Goal: Find specific page/section: Find specific page/section

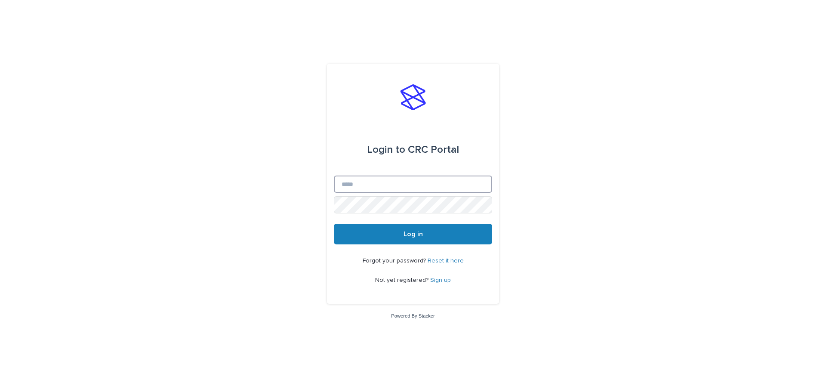
click at [381, 188] on input "Email" at bounding box center [413, 183] width 158 height 17
type input "**********"
click at [334, 224] on button "Log in" at bounding box center [413, 234] width 158 height 21
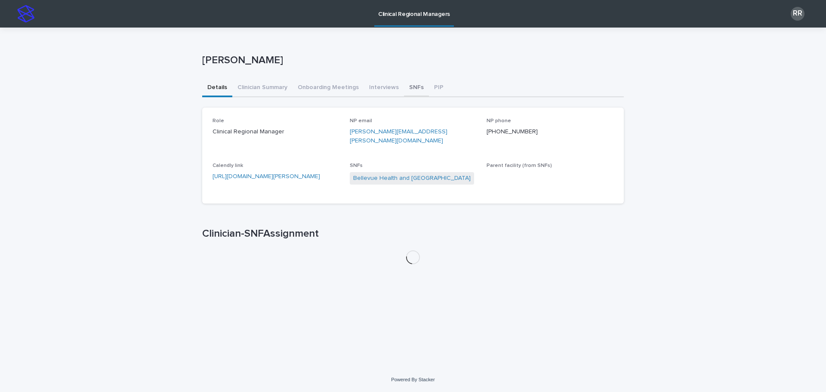
click at [409, 86] on button "SNFs" at bounding box center [416, 88] width 25 height 18
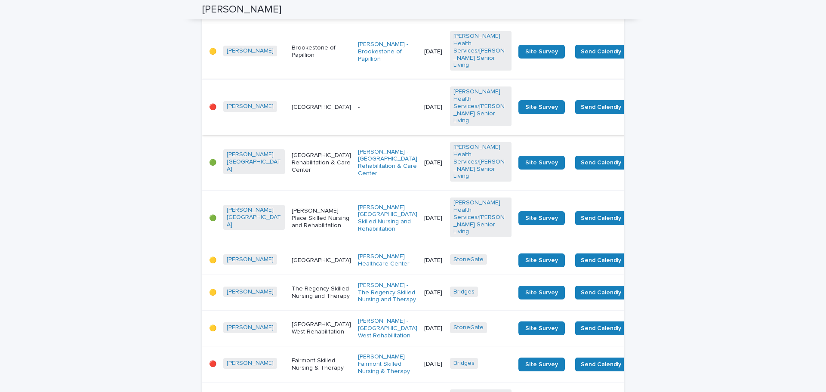
scroll to position [215, 0]
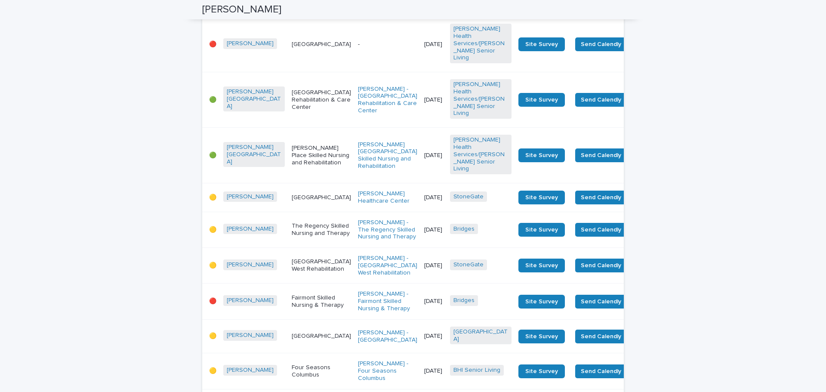
click at [294, 191] on div "[GEOGRAPHIC_DATA]" at bounding box center [321, 198] width 59 height 14
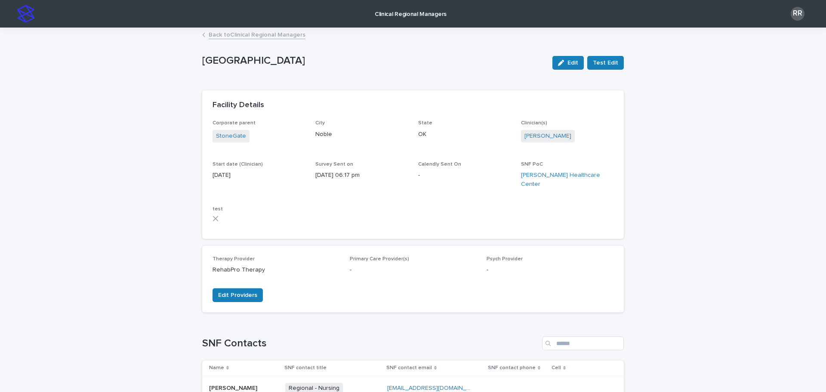
click at [234, 32] on link "Back to Clinical Regional Managers" at bounding box center [257, 34] width 97 height 10
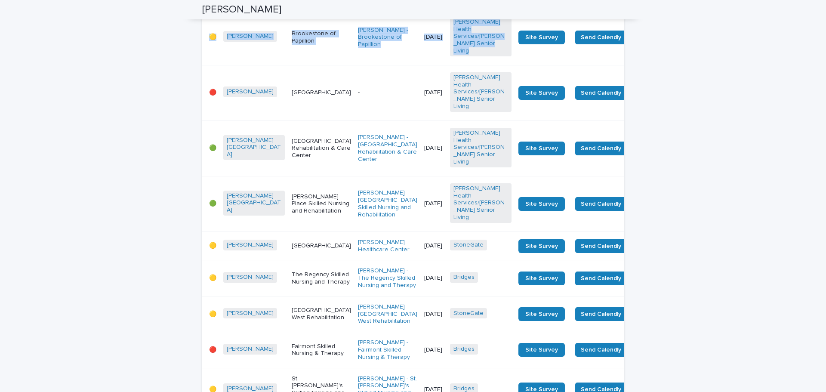
scroll to position [1419, 0]
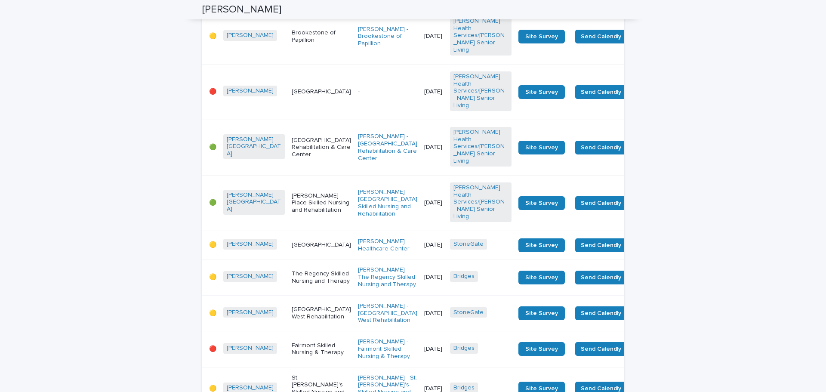
drag, startPoint x: 192, startPoint y: 164, endPoint x: 628, endPoint y: 161, distance: 436.1
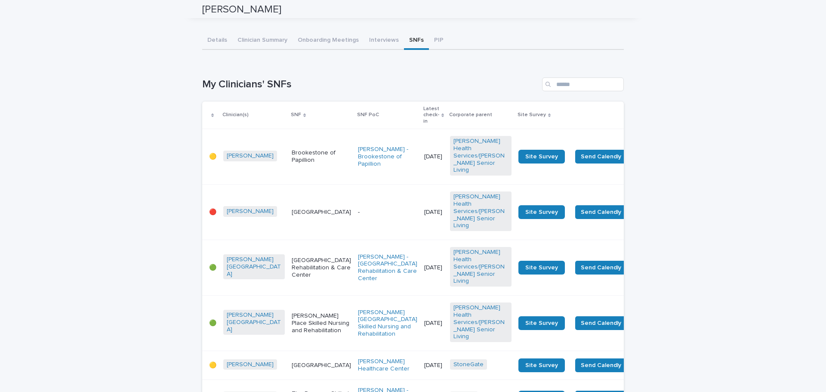
scroll to position [0, 0]
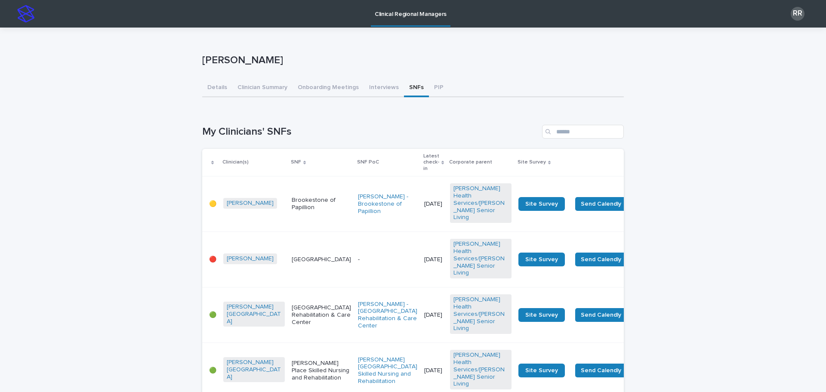
click at [288, 204] on td "Brookestone of Papillion" at bounding box center [321, 203] width 66 height 55
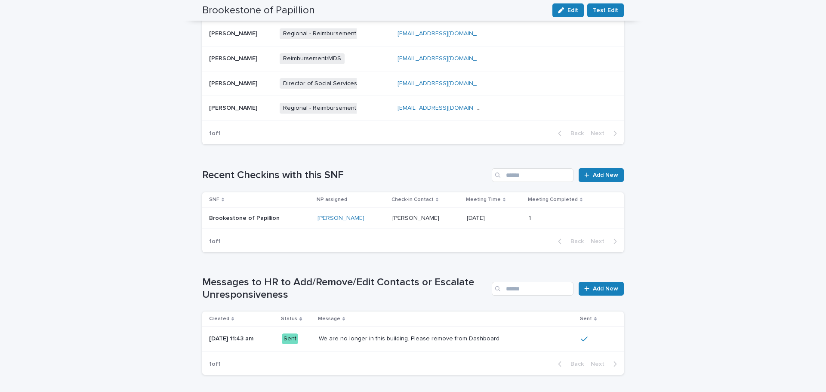
scroll to position [442, 0]
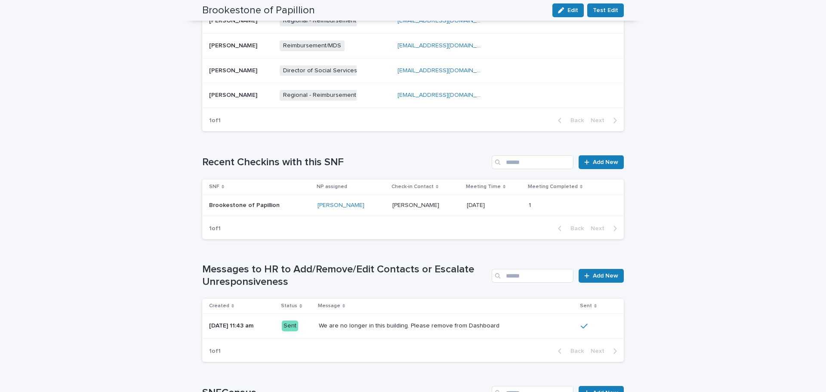
click at [249, 212] on div "Brookestone of Papillion" at bounding box center [259, 205] width 101 height 14
